Goal: Book appointment/travel/reservation

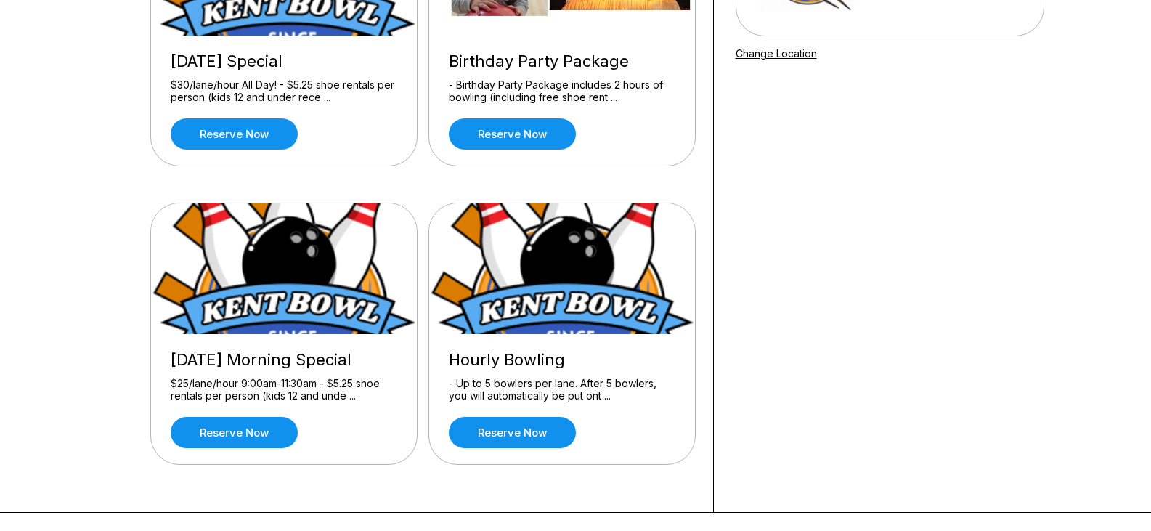
scroll to position [290, 0]
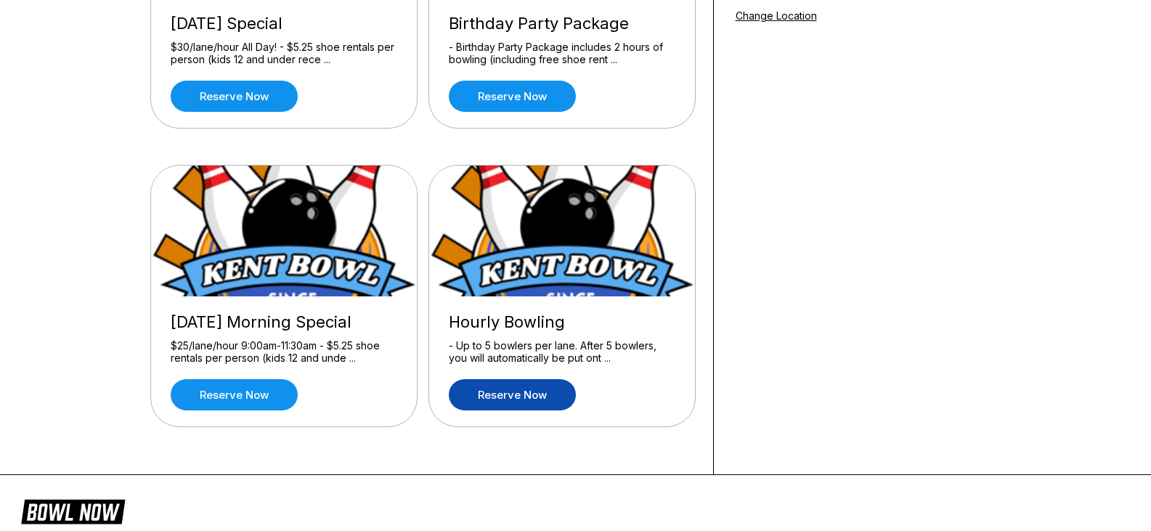
click at [519, 397] on link "Reserve now" at bounding box center [512, 394] width 127 height 31
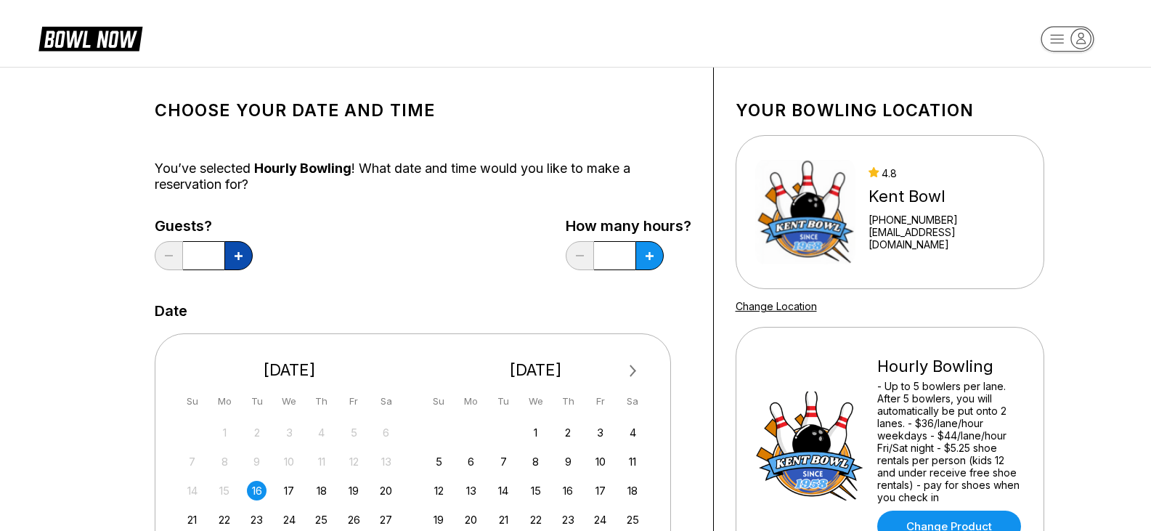
click at [251, 258] on button at bounding box center [238, 255] width 28 height 29
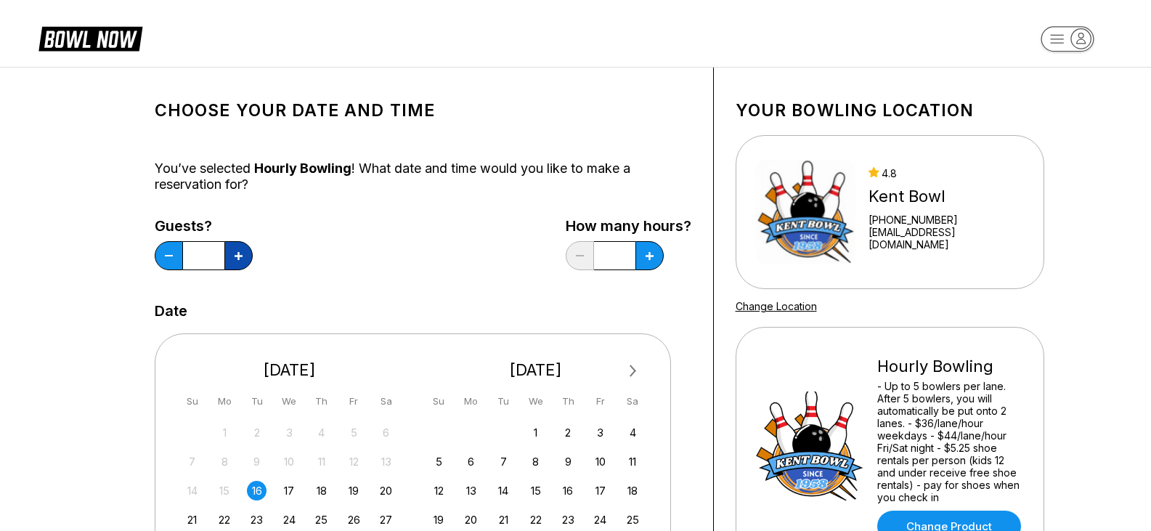
click at [251, 258] on button at bounding box center [238, 255] width 28 height 29
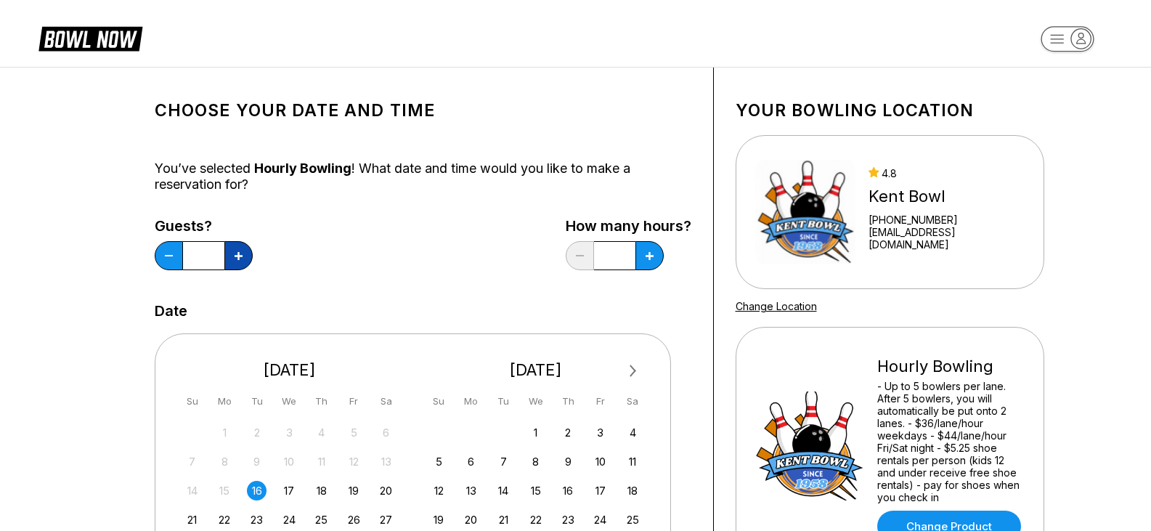
click at [251, 258] on button at bounding box center [238, 255] width 28 height 29
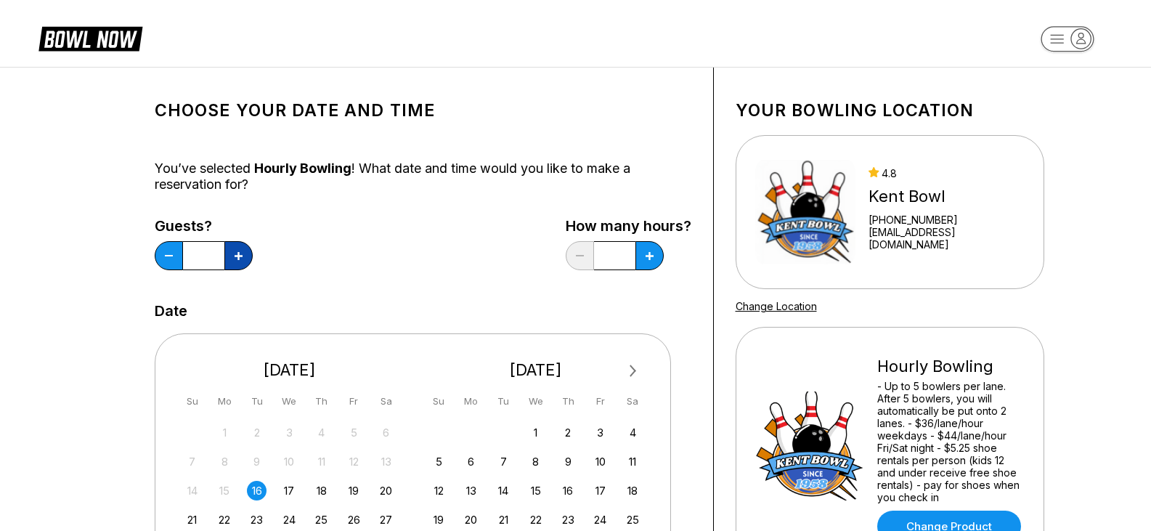
click at [251, 258] on button at bounding box center [238, 255] width 28 height 29
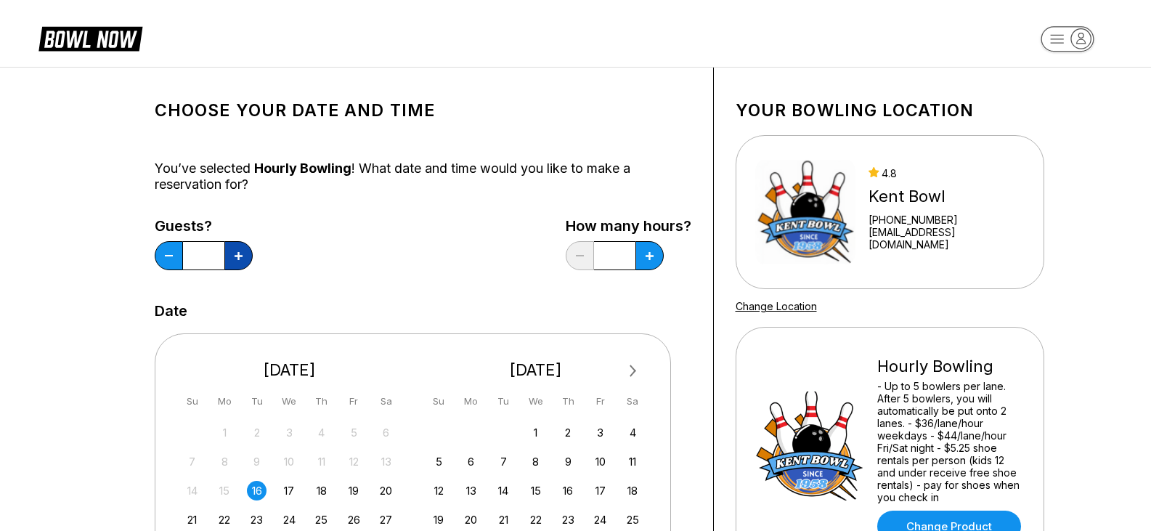
click at [251, 258] on button at bounding box center [238, 255] width 28 height 29
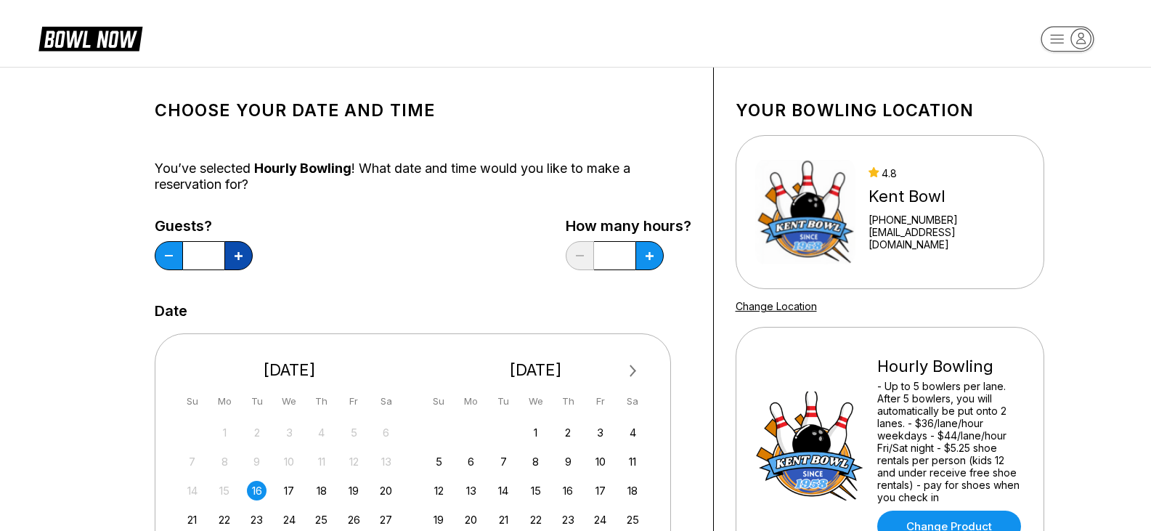
click at [251, 258] on button at bounding box center [238, 255] width 28 height 29
type input "**"
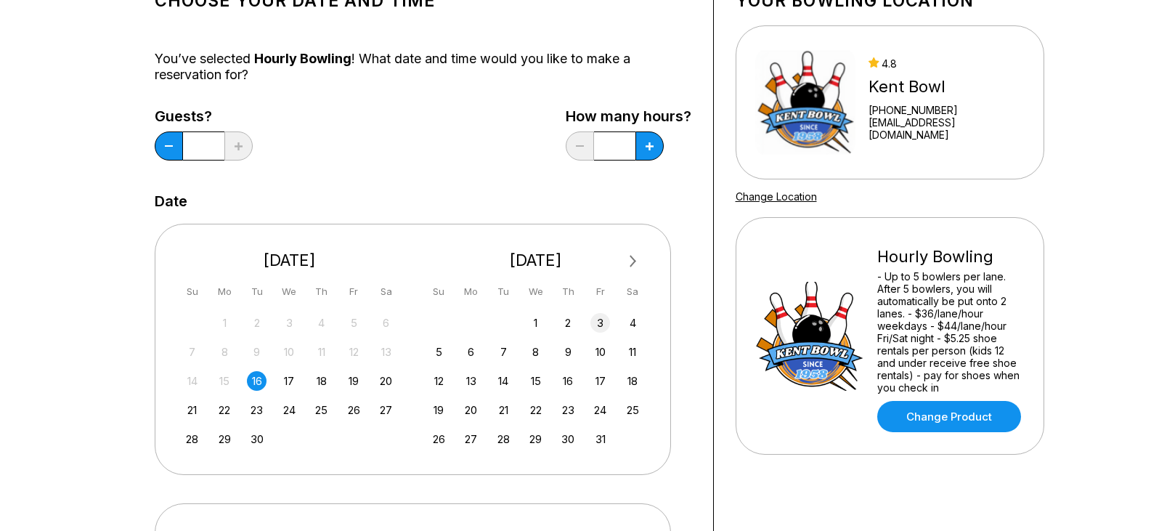
scroll to position [145, 0]
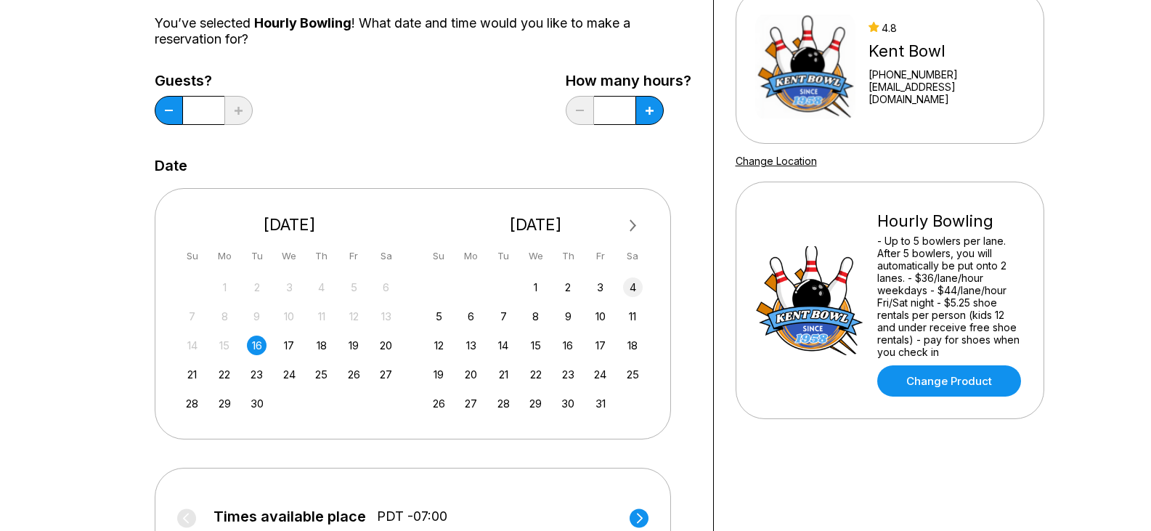
click at [634, 296] on div "4" at bounding box center [633, 287] width 20 height 20
click at [645, 113] on icon at bounding box center [649, 111] width 8 height 8
type input "*"
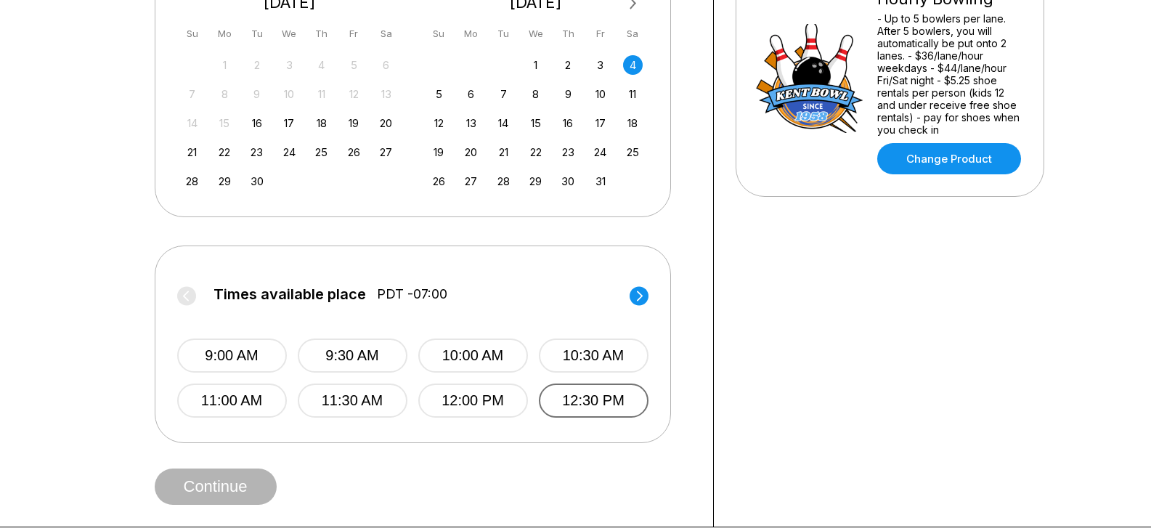
scroll to position [508, 0]
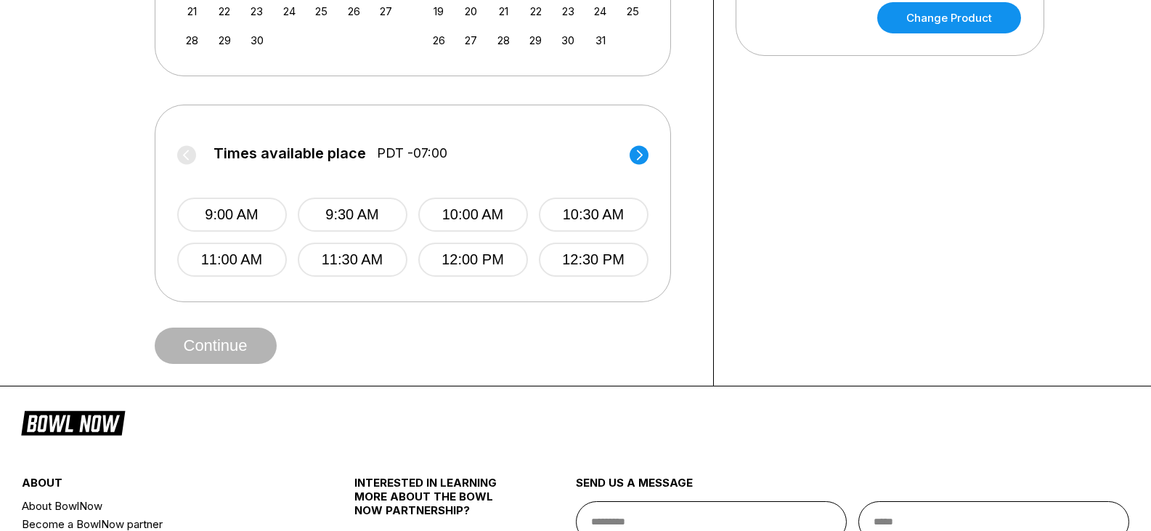
click at [635, 164] on circle at bounding box center [638, 154] width 19 height 19
click at [346, 277] on button "3:30 PM" at bounding box center [353, 259] width 110 height 34
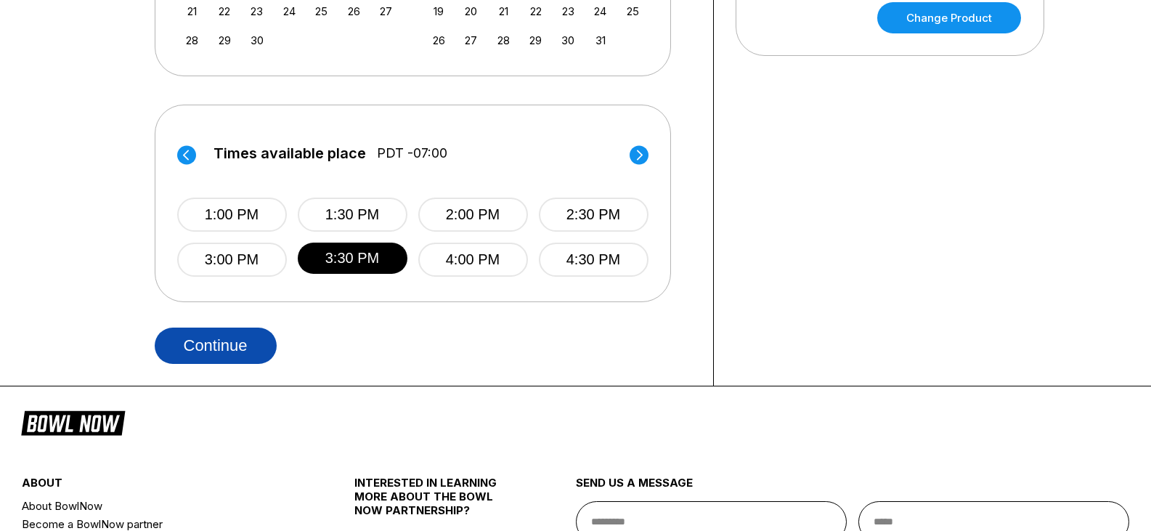
click at [260, 364] on button "Continue" at bounding box center [216, 345] width 122 height 36
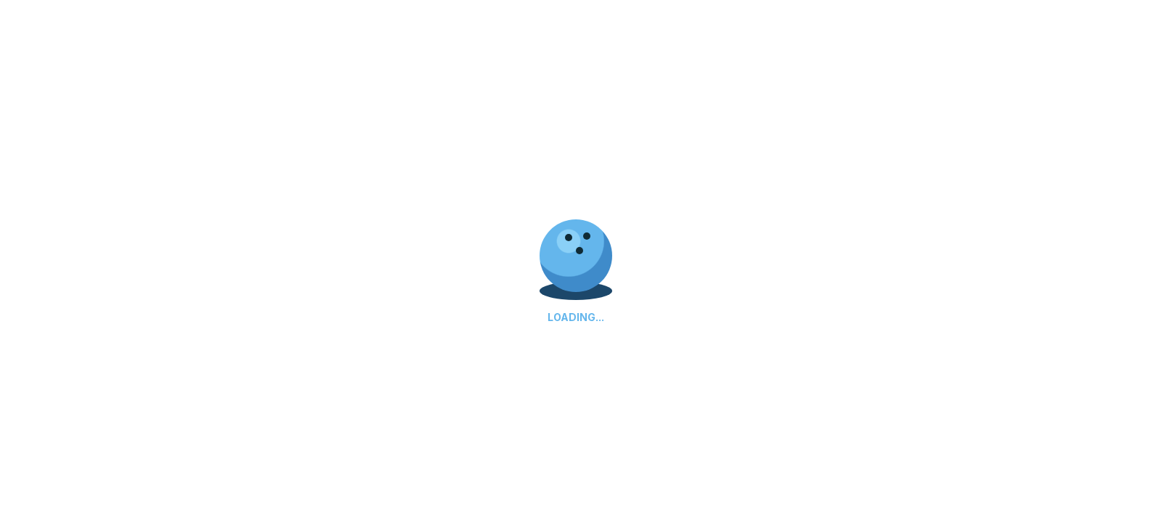
select select "**"
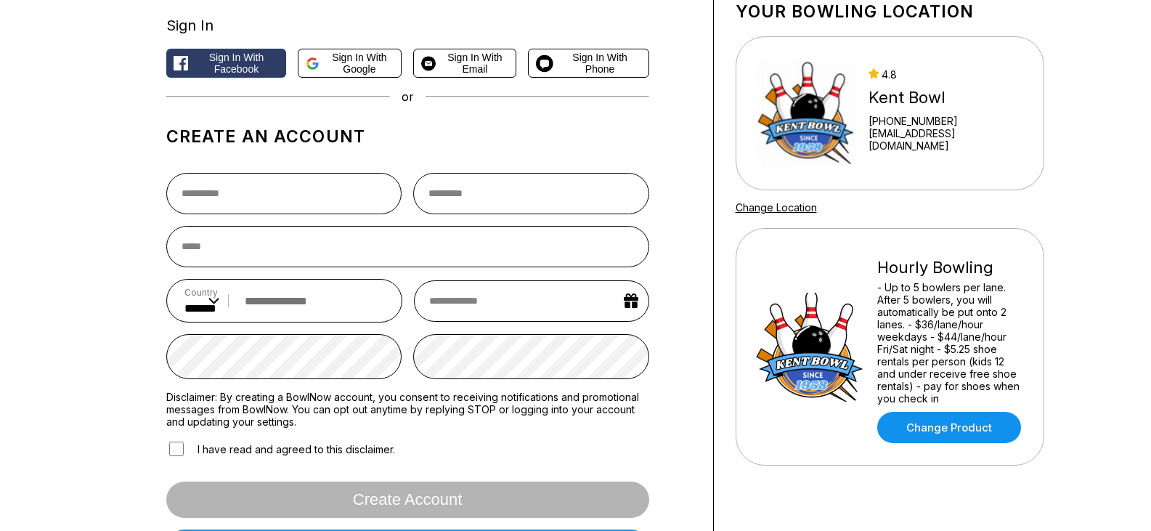
scroll to position [73, 0]
